Goal: Task Accomplishment & Management: Complete application form

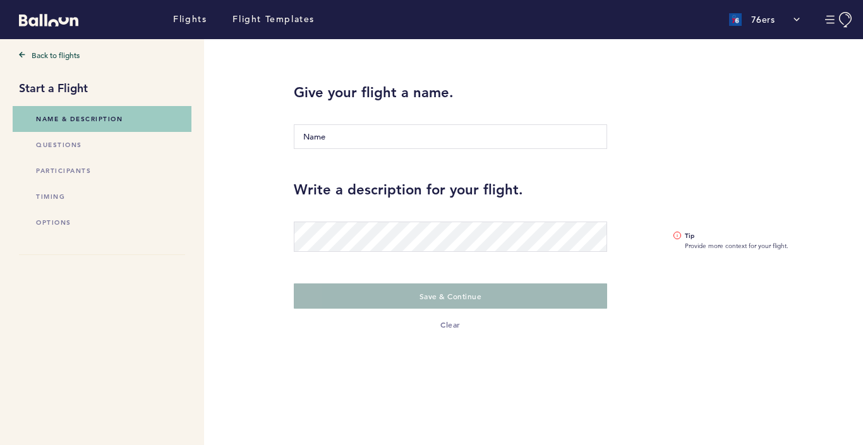
click at [354, 148] on div "Give your flight a name. The name is required" at bounding box center [450, 119] width 332 height 72
click at [354, 133] on input "Name" at bounding box center [450, 136] width 313 height 25
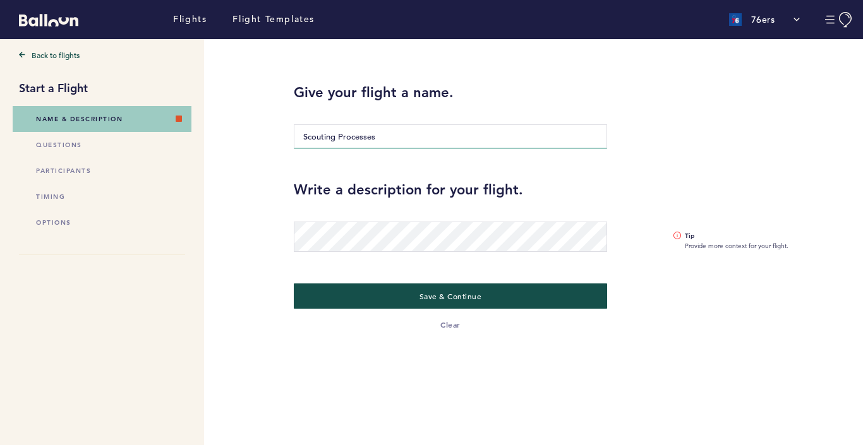
type input "Scouting Processes"
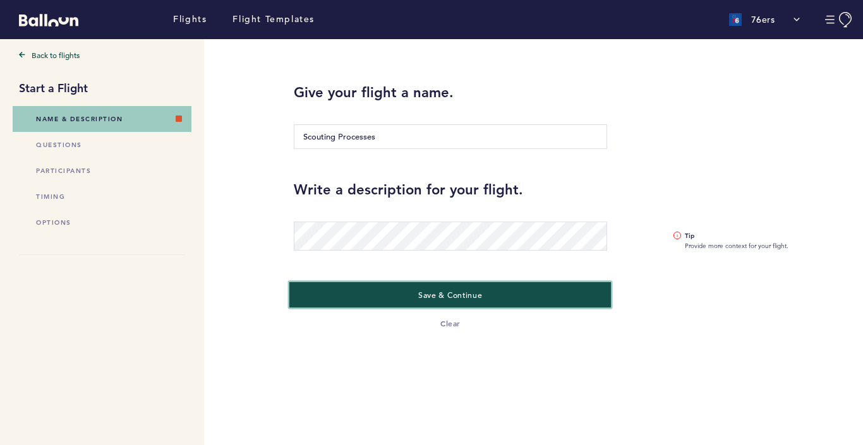
click at [361, 299] on button "Save & Continue" at bounding box center [450, 295] width 322 height 26
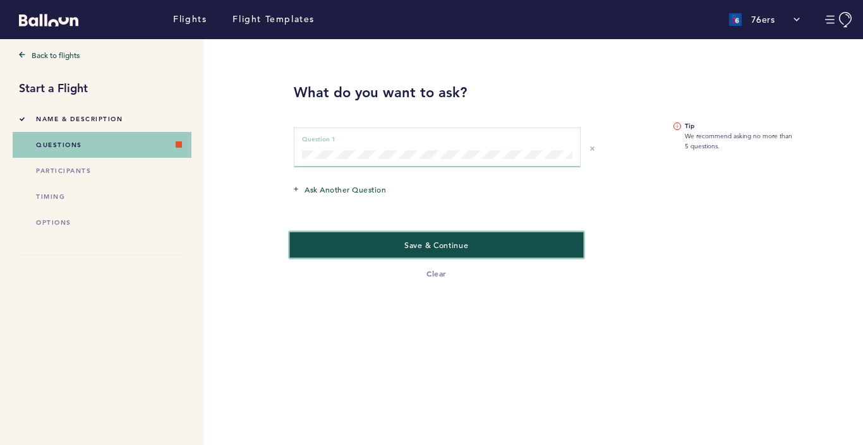
click at [401, 239] on button "Save & Continue" at bounding box center [437, 245] width 294 height 26
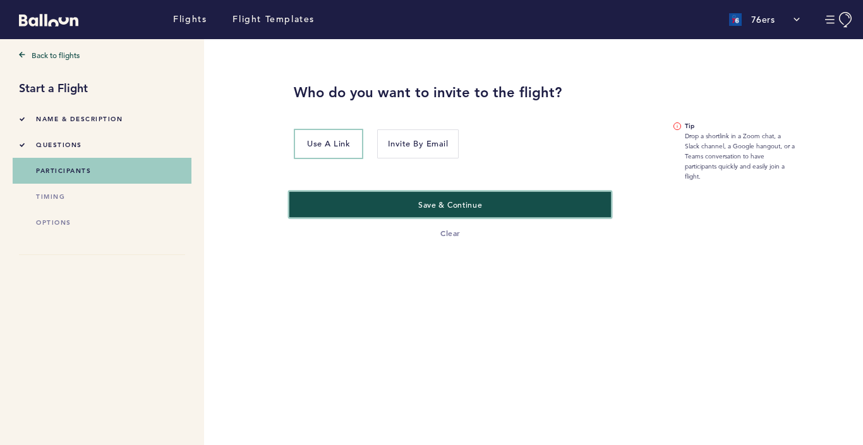
click at [390, 211] on button "Save & Continue" at bounding box center [450, 204] width 322 height 26
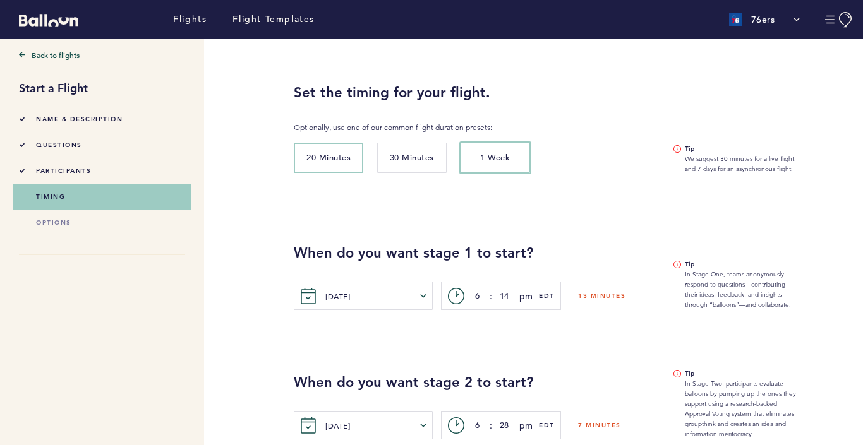
click at [480, 164] on button "1 Week" at bounding box center [495, 158] width 69 height 30
type input "10"
type input "14"
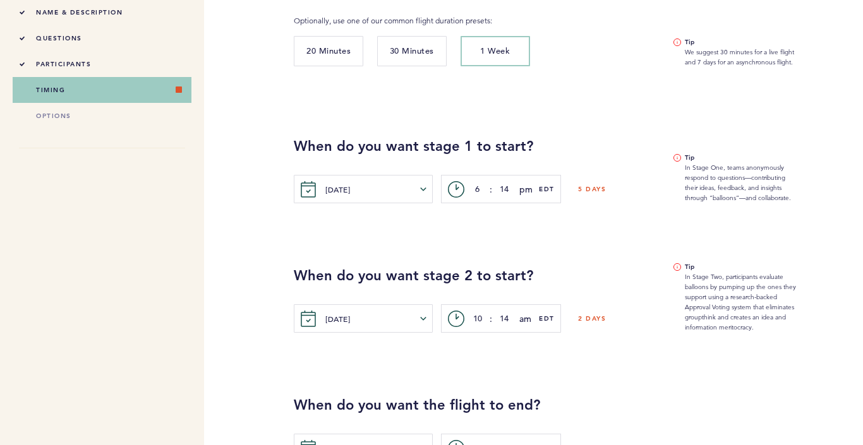
scroll to position [118, 0]
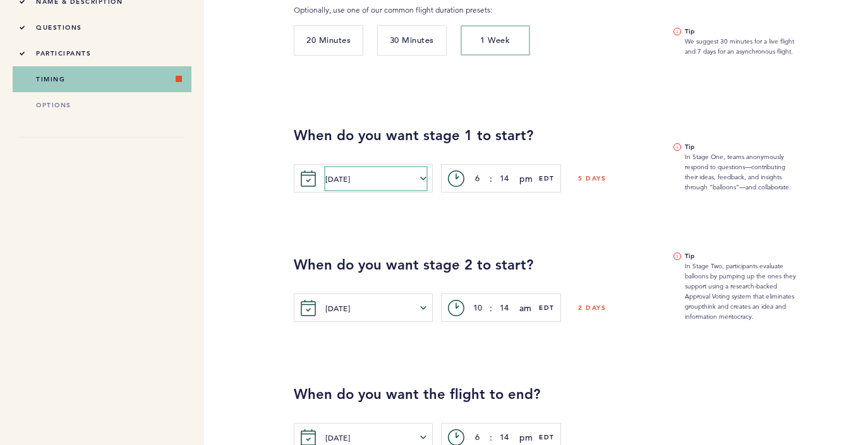
click at [360, 186] on button "[DATE]" at bounding box center [375, 178] width 101 height 23
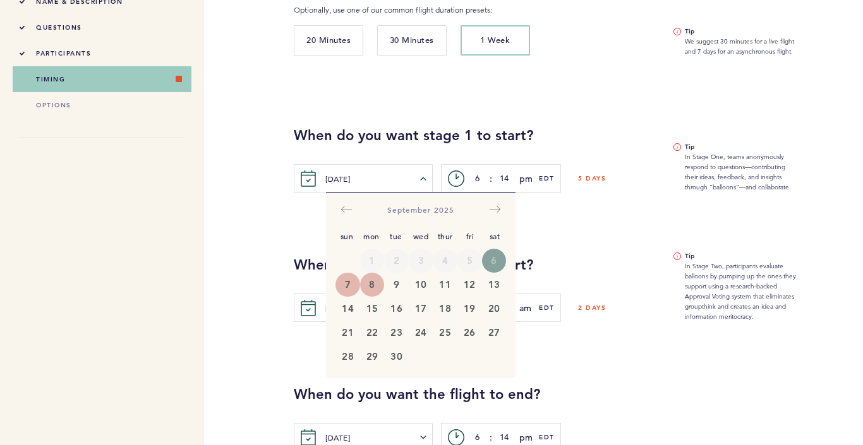
click at [366, 289] on button "8" at bounding box center [372, 285] width 25 height 24
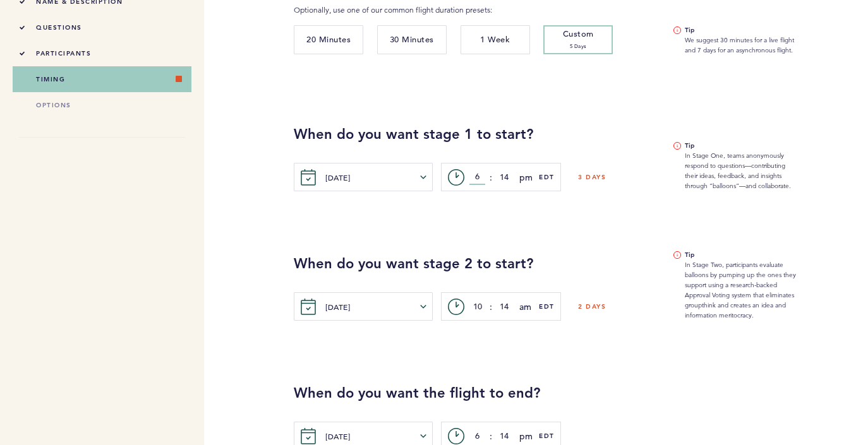
click at [477, 177] on input "6" at bounding box center [477, 177] width 16 height 15
click at [476, 177] on input "6" at bounding box center [477, 177] width 16 height 15
click at [550, 180] on span "EDT" at bounding box center [547, 177] width 16 height 13
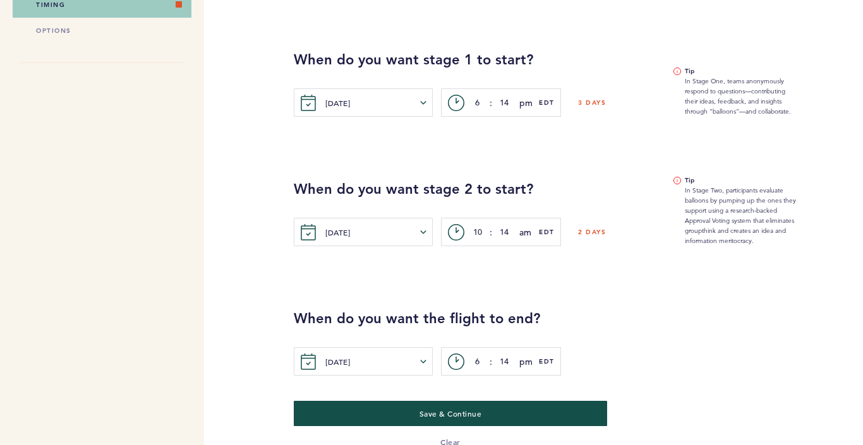
scroll to position [214, 0]
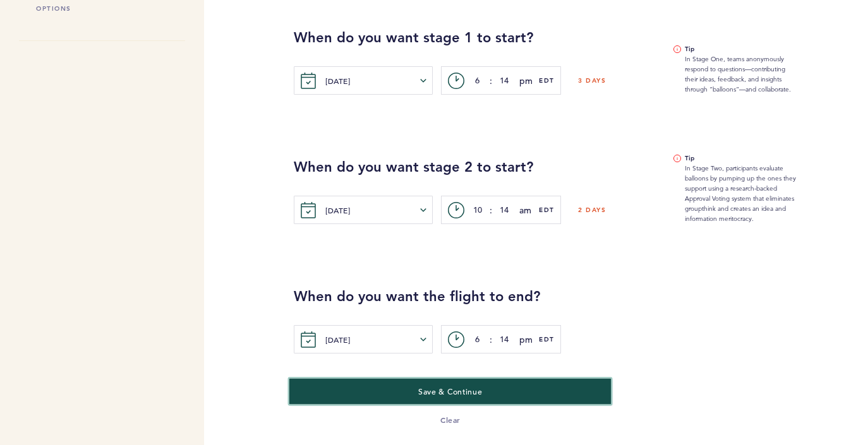
click at [387, 390] on button "Save & Continue" at bounding box center [450, 391] width 322 height 26
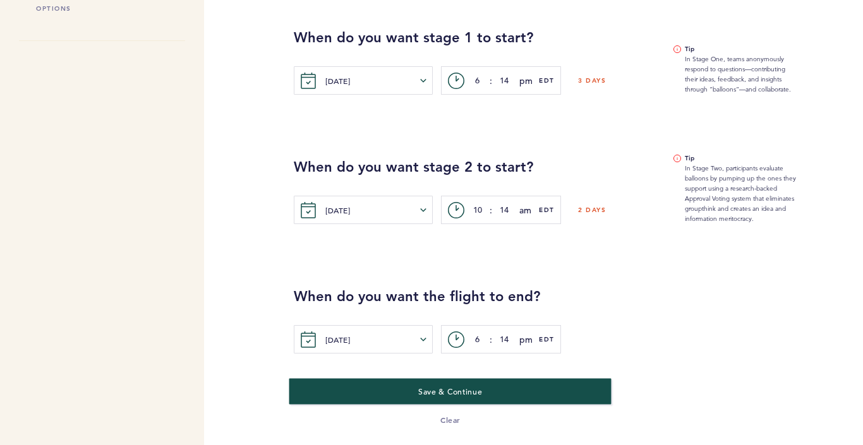
scroll to position [0, 0]
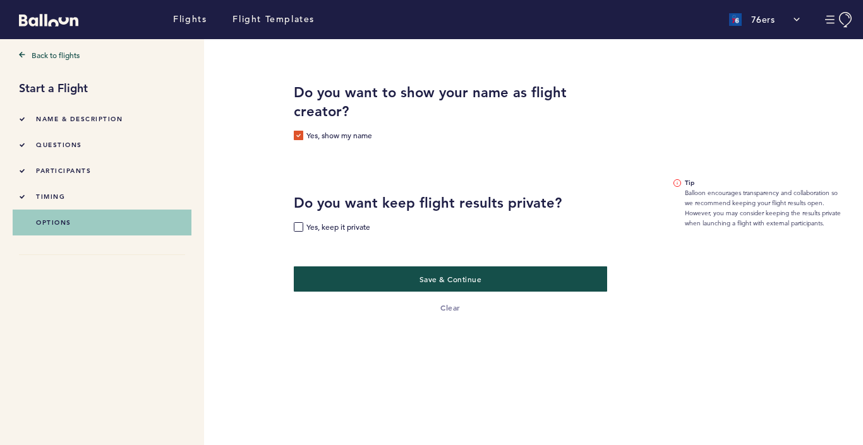
click at [300, 226] on label "Yes, keep it private" at bounding box center [332, 228] width 76 height 13
click at [0, 0] on input "Yes, keep it private" at bounding box center [0, 0] width 0 height 0
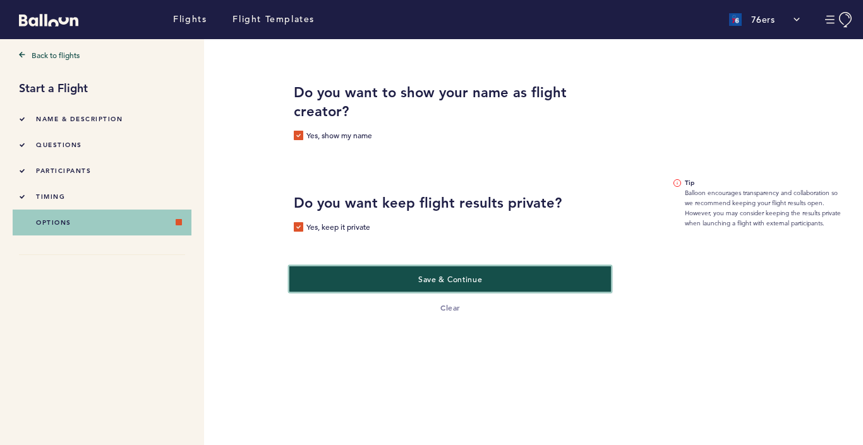
click at [320, 281] on button "Save & Continue" at bounding box center [450, 279] width 322 height 26
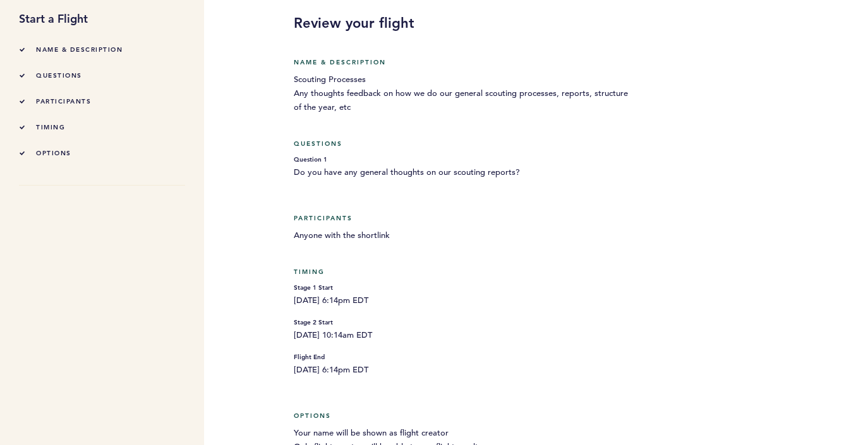
scroll to position [70, 0]
click at [41, 71] on span "questions" at bounding box center [59, 75] width 46 height 8
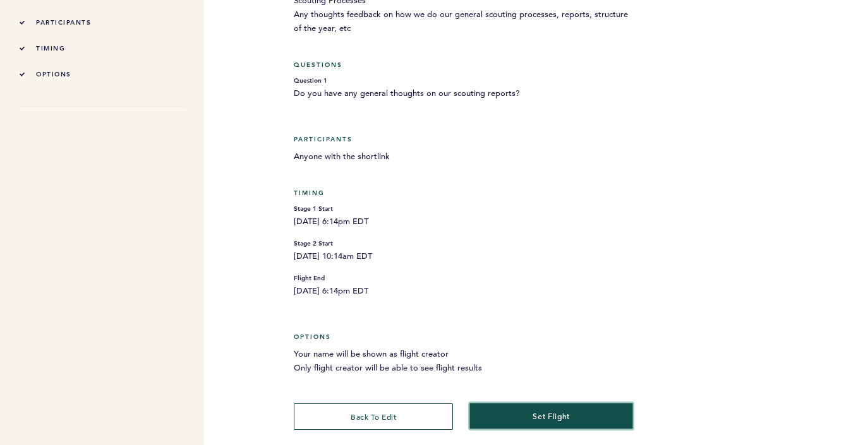
click at [521, 418] on button "set flight" at bounding box center [551, 416] width 164 height 26
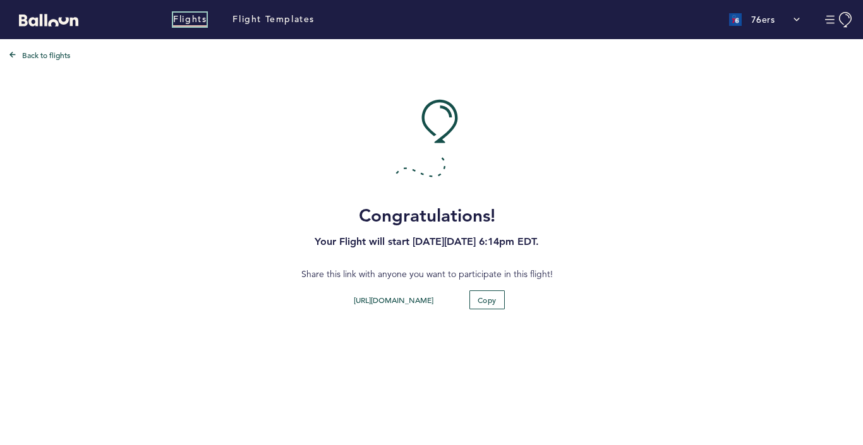
click at [189, 15] on link "Flights" at bounding box center [189, 20] width 33 height 14
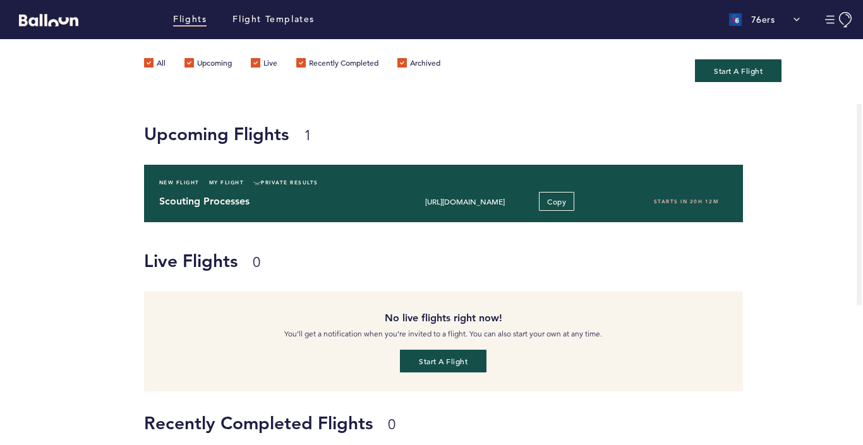
click at [684, 202] on span "Starts in 20H 12M" at bounding box center [686, 201] width 65 height 6
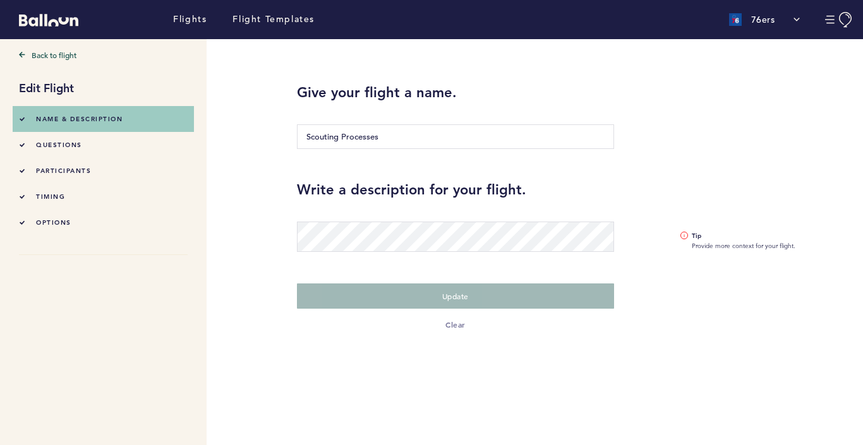
click at [63, 148] on div "questions" at bounding box center [50, 144] width 63 height 13
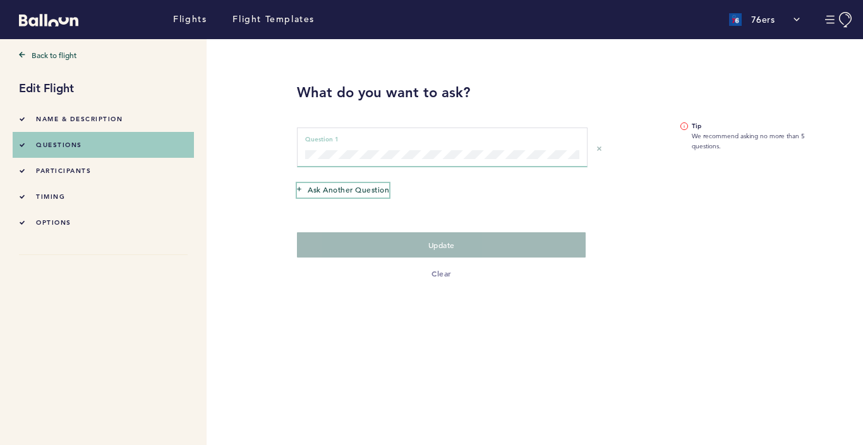
click at [338, 189] on span "Ask another question" at bounding box center [349, 189] width 82 height 13
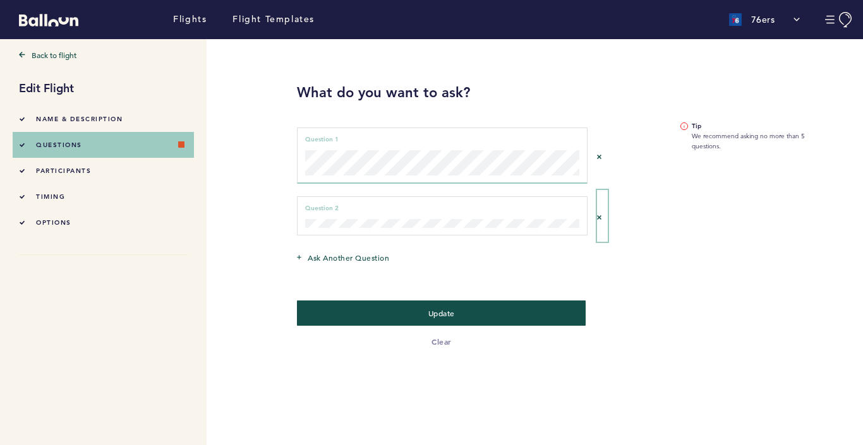
click at [598, 215] on icon "Remove question 1" at bounding box center [599, 217] width 4 height 4
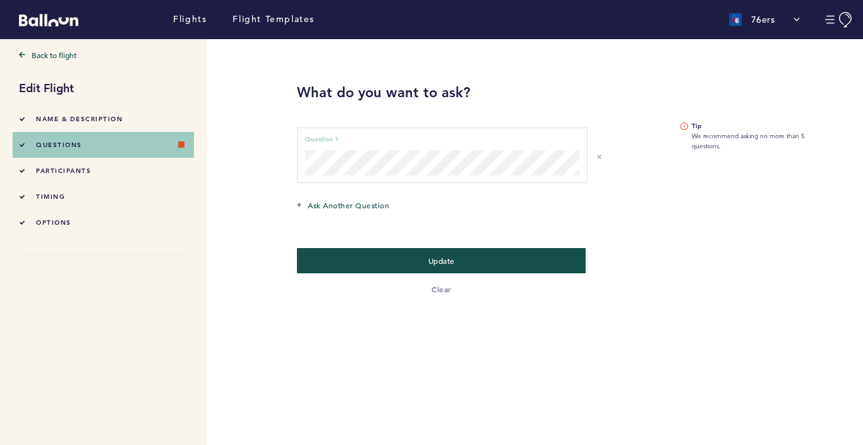
click at [440, 179] on div "Question 1 can not be empty Question 1" at bounding box center [442, 156] width 290 height 56
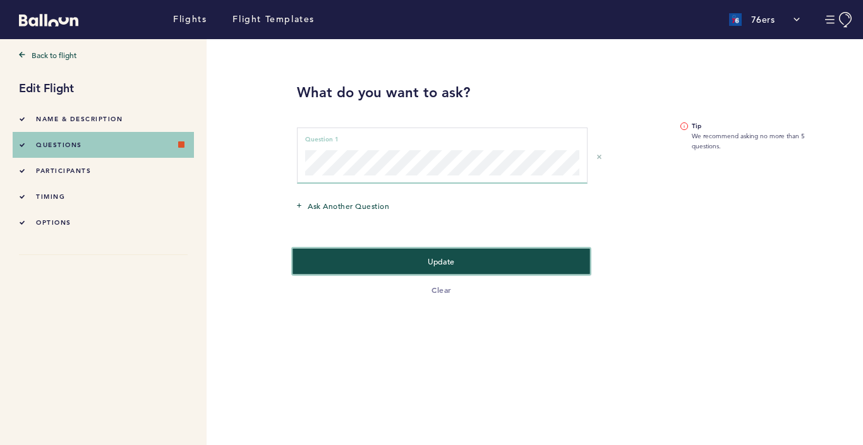
click at [340, 265] on button "Update" at bounding box center [442, 261] width 298 height 26
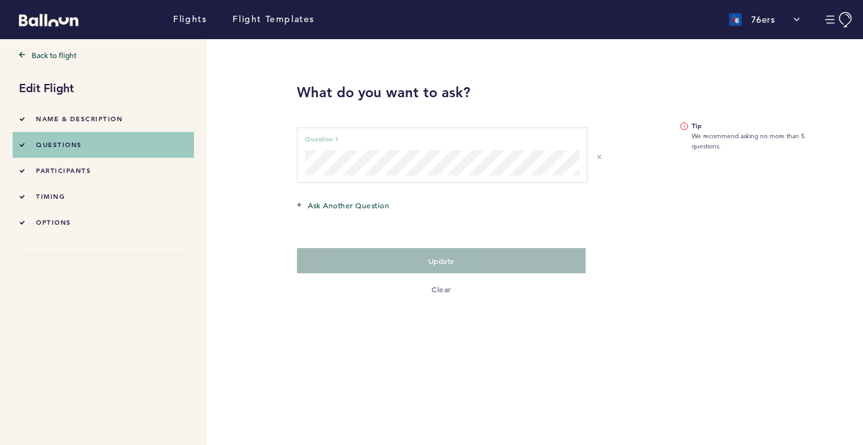
click at [70, 162] on li "participants" at bounding box center [103, 171] width 169 height 26
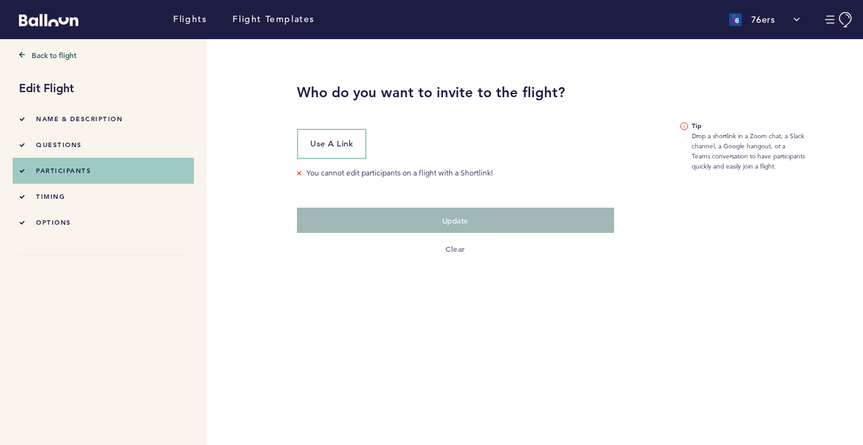
click at [68, 150] on div "questions" at bounding box center [50, 144] width 63 height 13
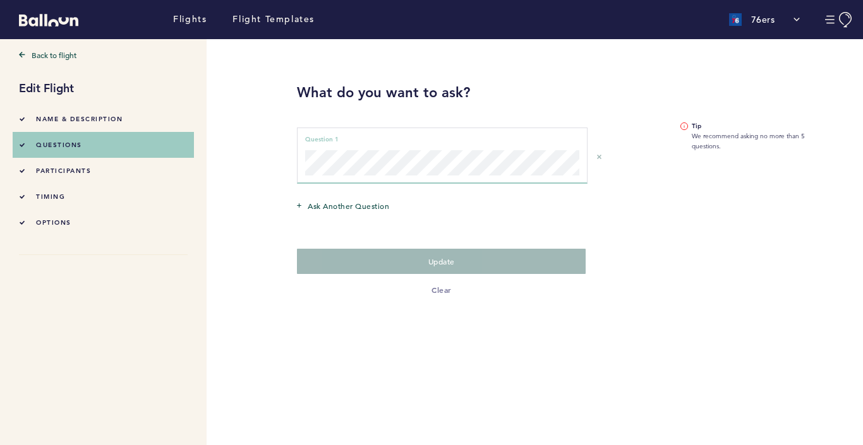
click at [73, 212] on li "options" at bounding box center [103, 223] width 169 height 26
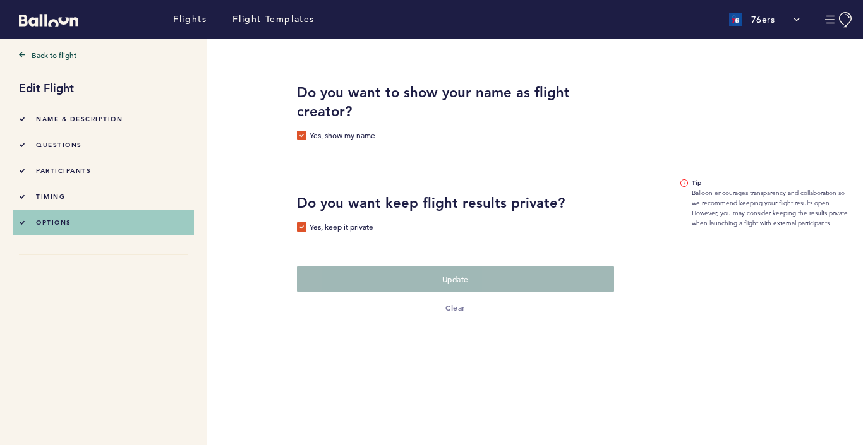
click at [114, 145] on li "questions" at bounding box center [103, 145] width 169 height 26
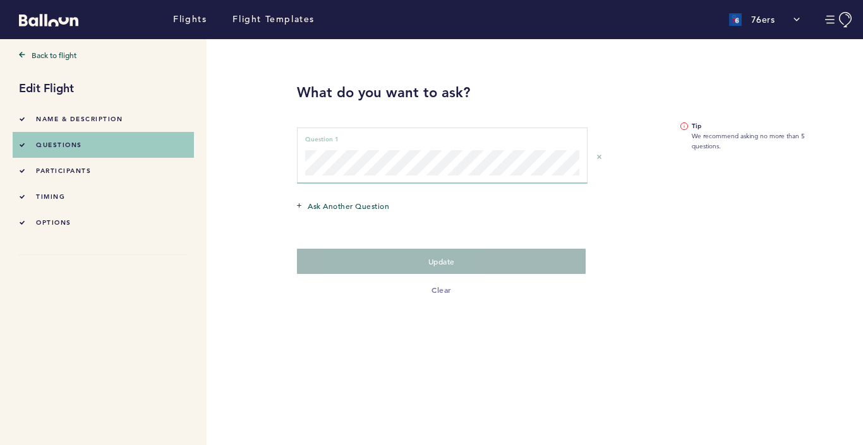
click at [282, 147] on div "Back to flight Edit Flight Name & Description questions participants timing opt…" at bounding box center [431, 242] width 863 height 406
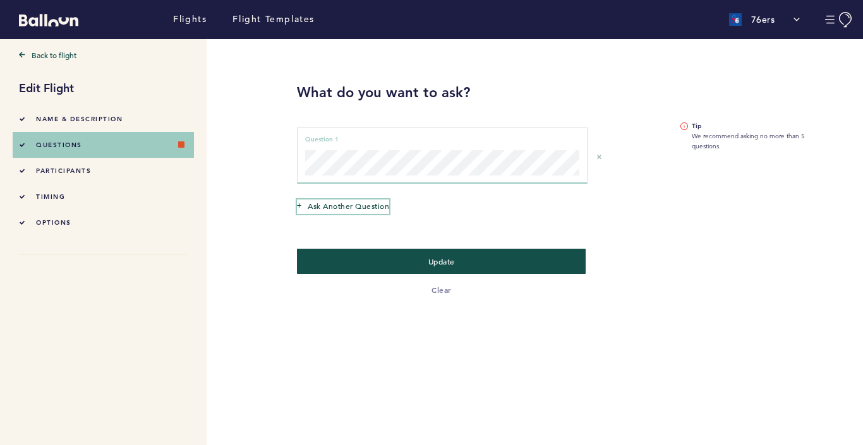
click at [380, 208] on span "Ask another question" at bounding box center [349, 206] width 82 height 13
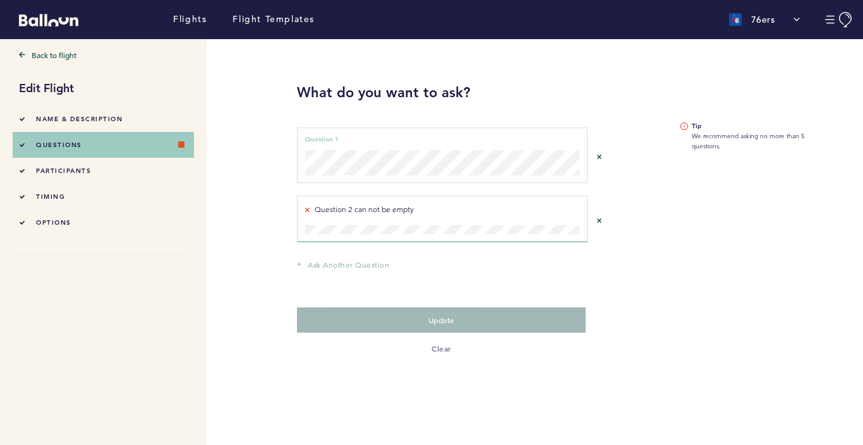
click at [385, 178] on div "Question 1 can not be empty Question 1" at bounding box center [442, 156] width 290 height 56
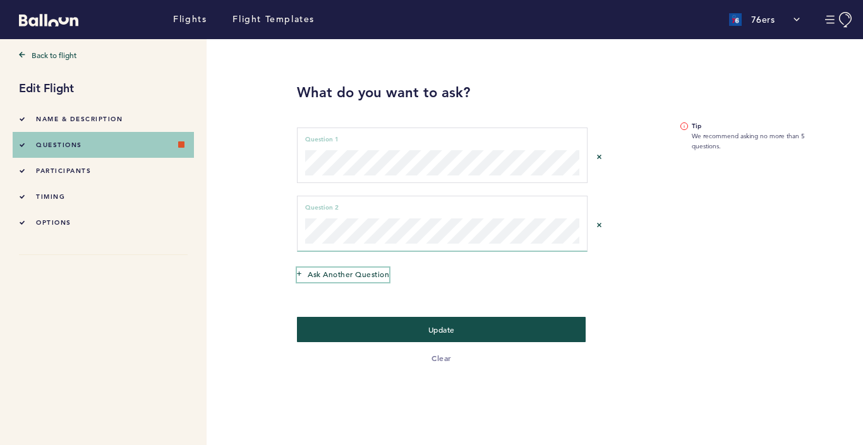
click at [354, 273] on span "Ask another question" at bounding box center [349, 274] width 82 height 13
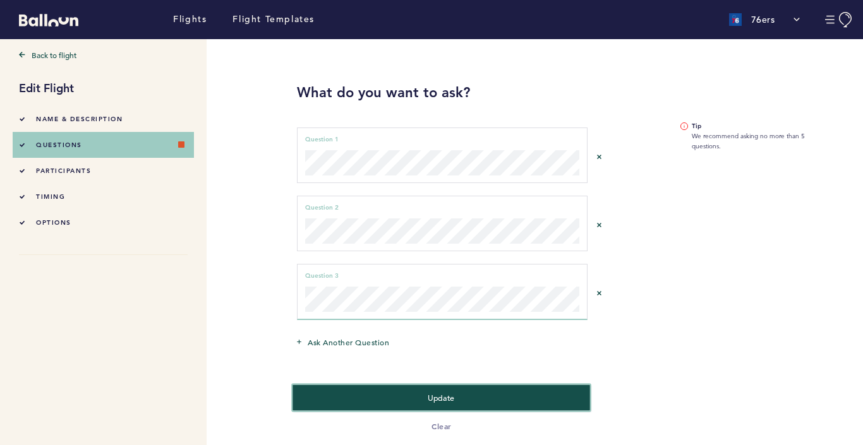
click at [402, 397] on button "Update" at bounding box center [442, 398] width 298 height 26
click at [406, 405] on button "Update" at bounding box center [442, 397] width 298 height 26
